Goal: Find contact information: Find contact information

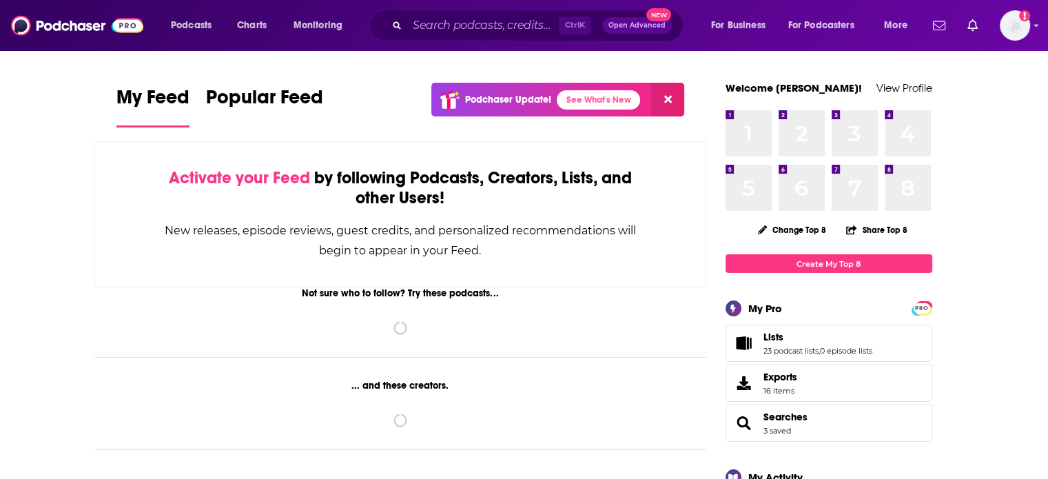
click at [520, 39] on div "Ctrl K Open Advanced New" at bounding box center [526, 26] width 314 height 32
click at [512, 28] on input "Search podcasts, credits, & more..." at bounding box center [483, 25] width 152 height 22
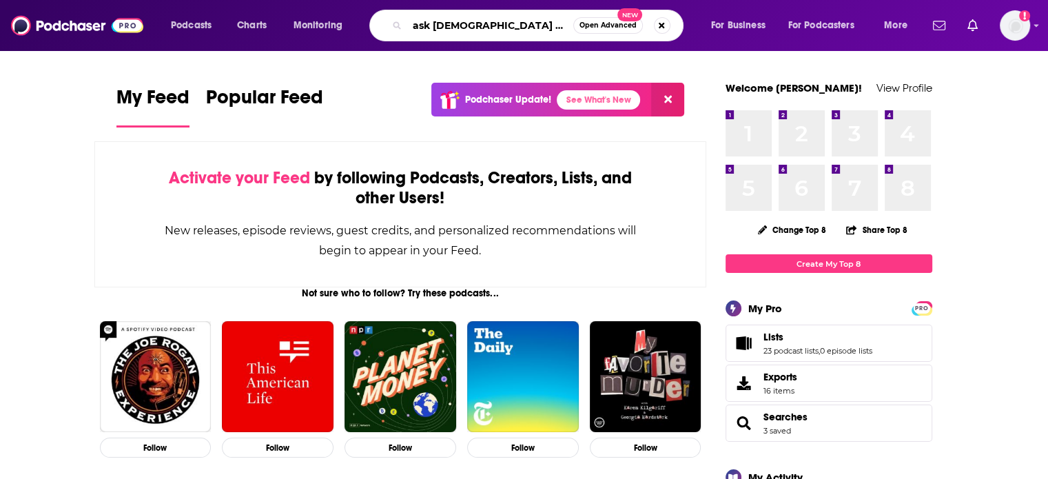
type input "ask [DEMOGRAPHIC_DATA] anything"
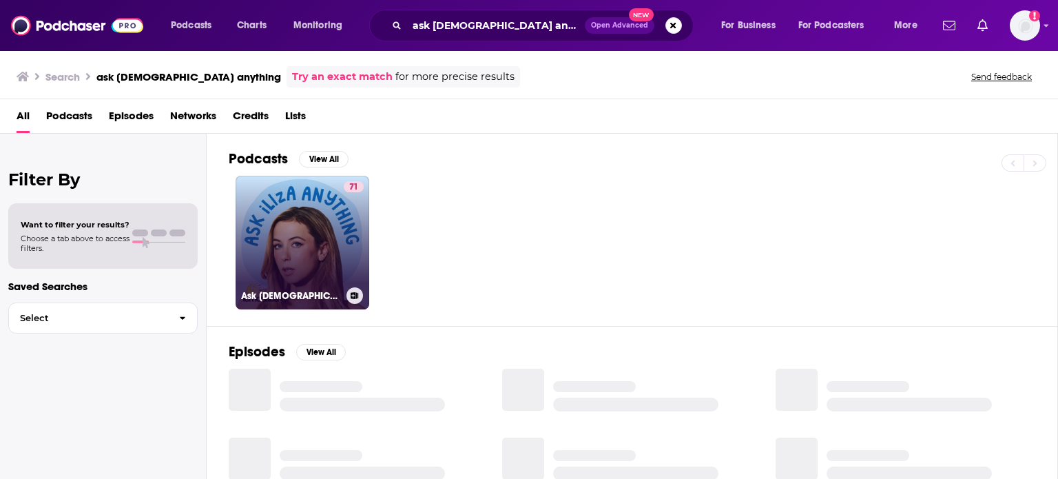
click at [313, 268] on link "71 Ask [DEMOGRAPHIC_DATA] Anything" at bounding box center [303, 243] width 134 height 134
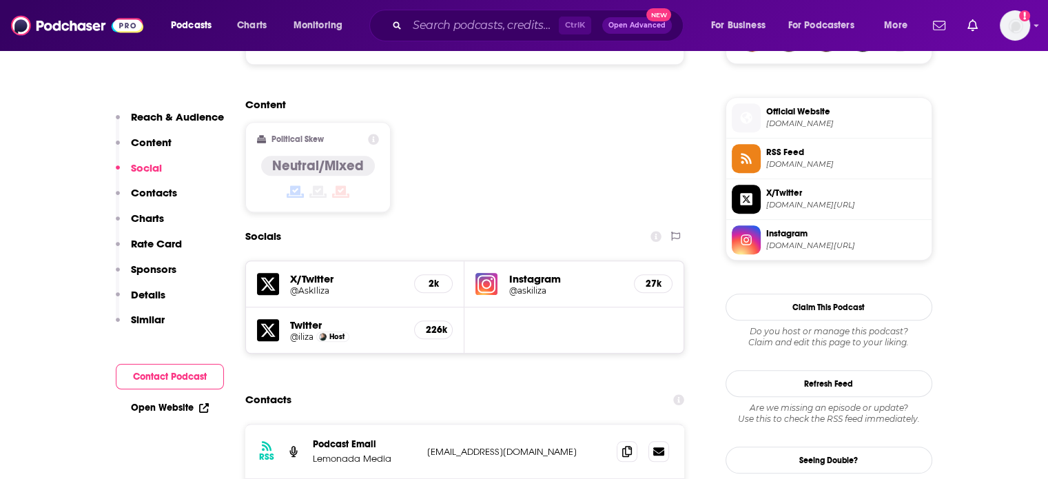
scroll to position [1240, 0]
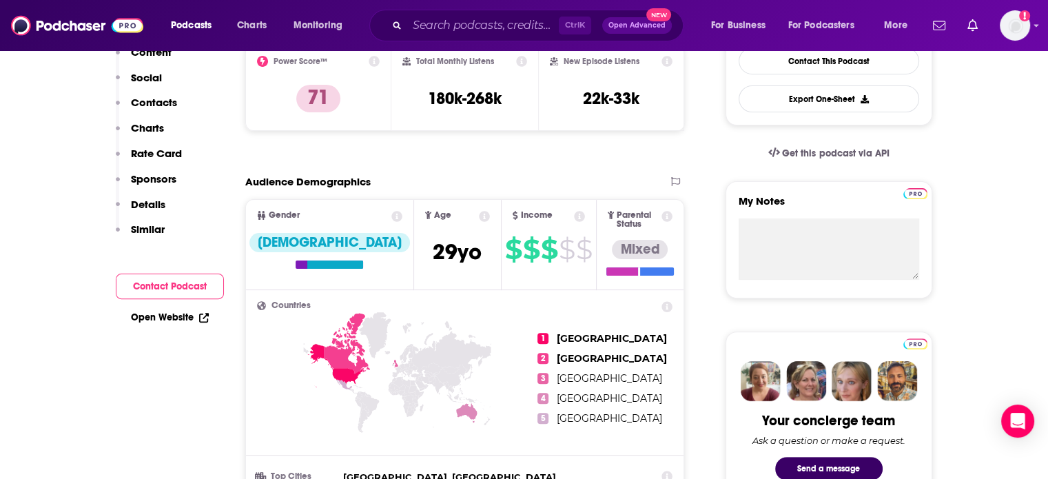
scroll to position [138, 0]
